Goal: Transaction & Acquisition: Purchase product/service

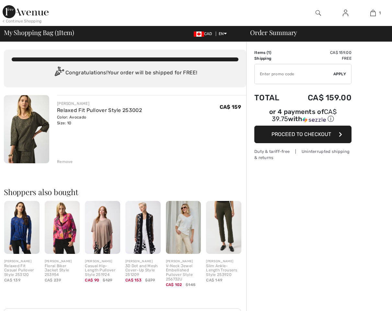
click at [286, 74] on input "TEXT" at bounding box center [294, 73] width 79 height 19
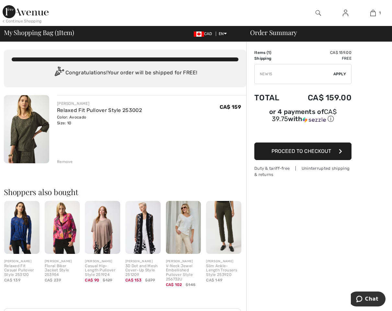
type input "NEW15"
click at [342, 73] on span "Apply" at bounding box center [340, 74] width 13 height 6
click at [334, 73] on span "Remove" at bounding box center [338, 74] width 16 height 6
click at [39, 14] on img at bounding box center [26, 11] width 46 height 13
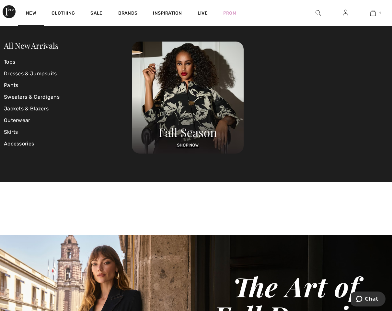
click at [7, 13] on img at bounding box center [9, 11] width 13 height 13
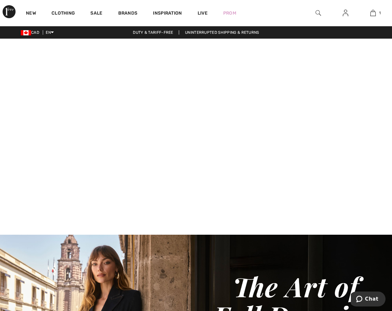
click at [320, 11] on img at bounding box center [319, 13] width 6 height 8
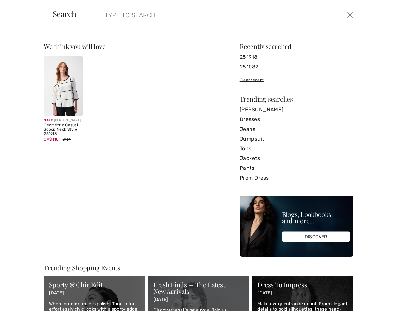
paste input "75652"
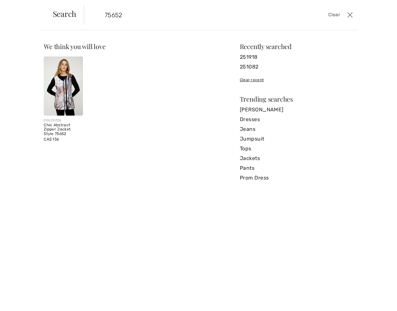
type input "75652"
click at [68, 93] on img at bounding box center [63, 85] width 39 height 59
